Goal: Task Accomplishment & Management: Manage account settings

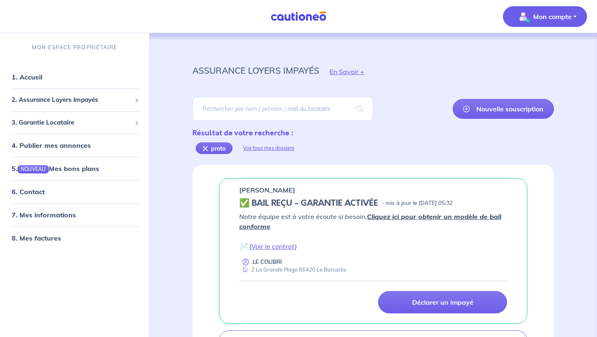
click at [516, 19] on img "button" at bounding box center [522, 16] width 13 height 13
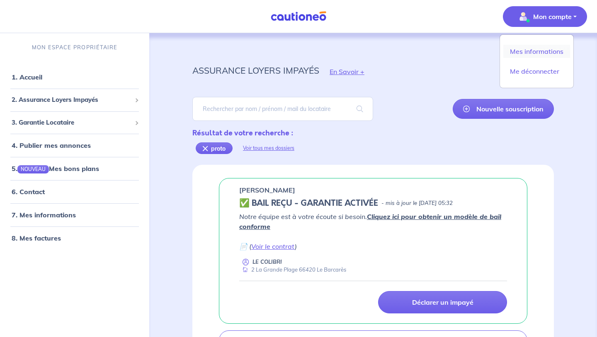
click at [536, 51] on link "Mes informations" at bounding box center [536, 51] width 67 height 13
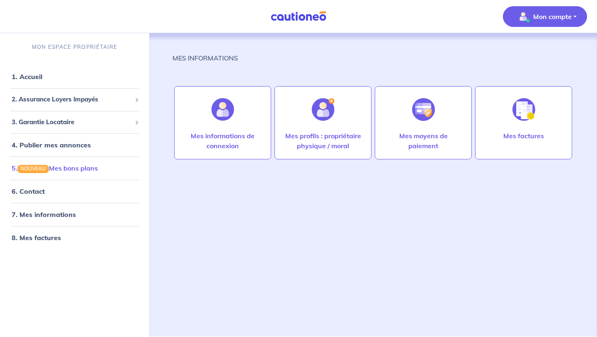
click at [98, 165] on link "5. NOUVEAU Mes bons plans" at bounding box center [55, 168] width 86 height 8
click at [42, 215] on link "7. Mes informations" at bounding box center [43, 214] width 62 height 8
click at [61, 215] on link "7. Mes informations" at bounding box center [43, 214] width 62 height 8
click at [54, 239] on link "8. Mes factures" at bounding box center [36, 238] width 48 height 8
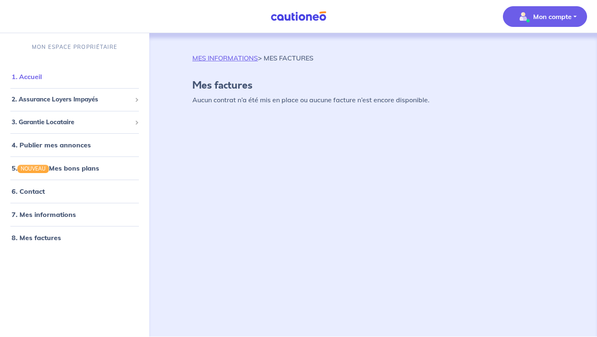
click at [38, 77] on link "1. Accueil" at bounding box center [27, 77] width 30 height 8
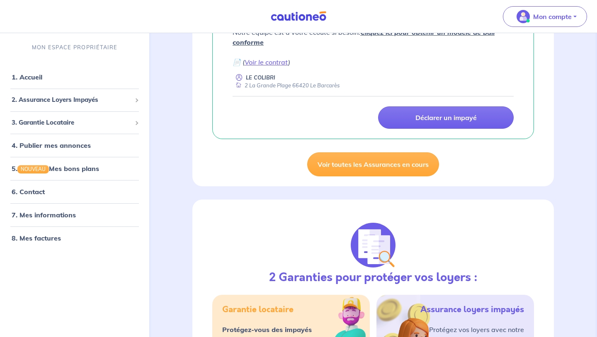
scroll to position [187, 0]
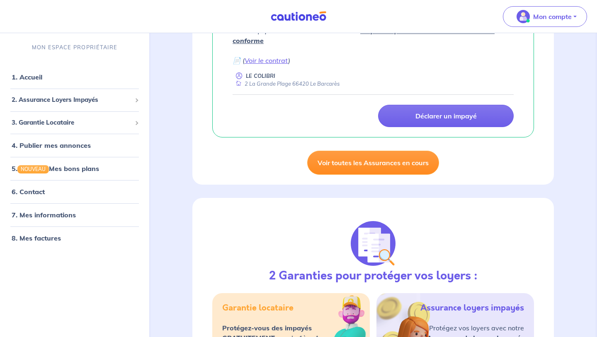
click at [317, 166] on link "Voir toutes les Assurances en cours" at bounding box center [373, 163] width 132 height 24
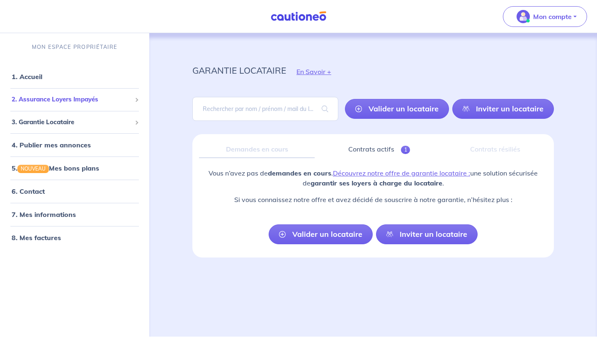
click at [82, 97] on span "2. Assurance Loyers Impayés" at bounding box center [72, 100] width 120 height 10
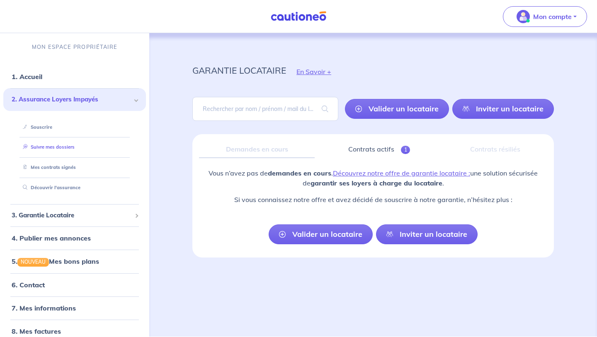
click at [72, 150] on link "Suivre mes dossiers" at bounding box center [46, 147] width 55 height 6
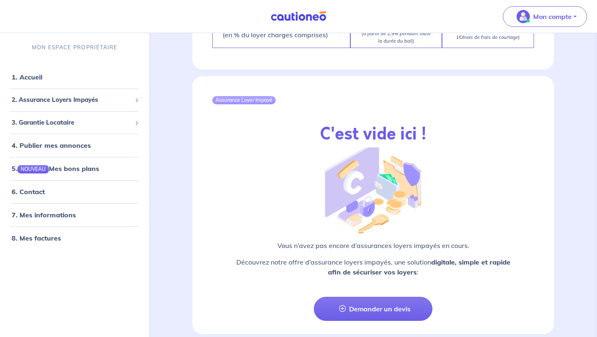
scroll to position [943, 0]
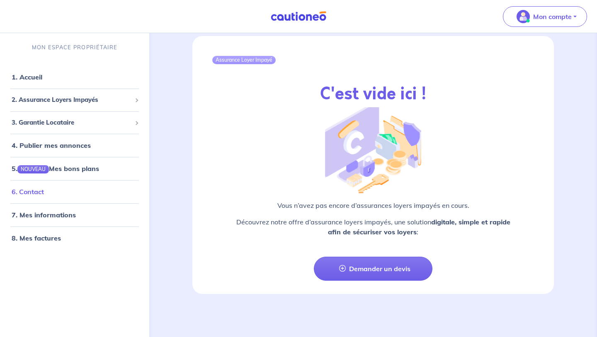
click at [43, 190] on link "6. Contact" at bounding box center [28, 192] width 32 height 8
click at [65, 121] on span "3. Garantie Locataire" at bounding box center [72, 123] width 120 height 10
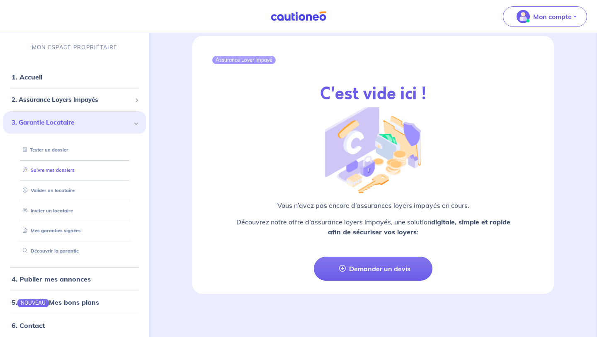
click at [54, 170] on link "Suivre mes dossiers" at bounding box center [46, 170] width 55 height 6
